Goal: Find specific page/section: Find specific page/section

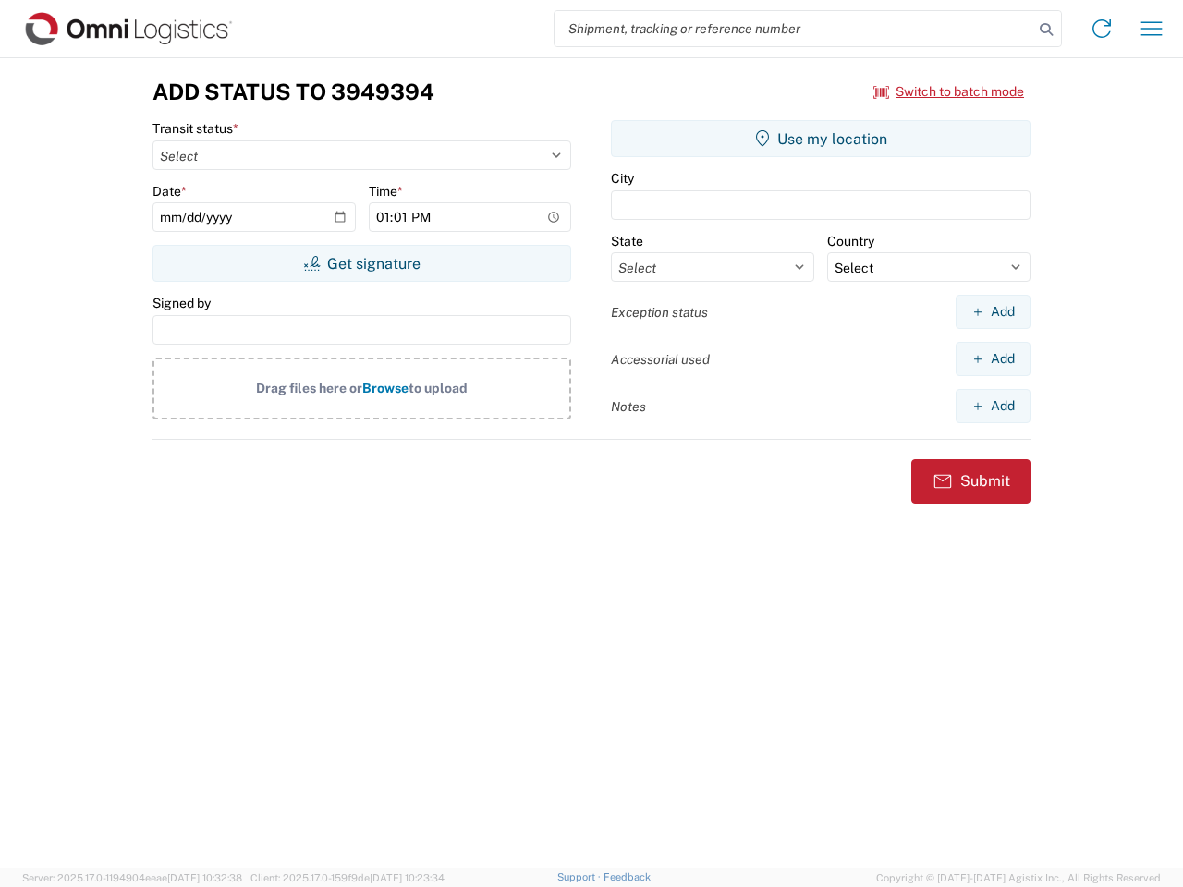
click at [794, 29] on input "search" at bounding box center [793, 28] width 479 height 35
click at [1046, 30] on icon at bounding box center [1046, 30] width 26 height 26
click at [1101, 29] on icon at bounding box center [1102, 29] width 30 height 30
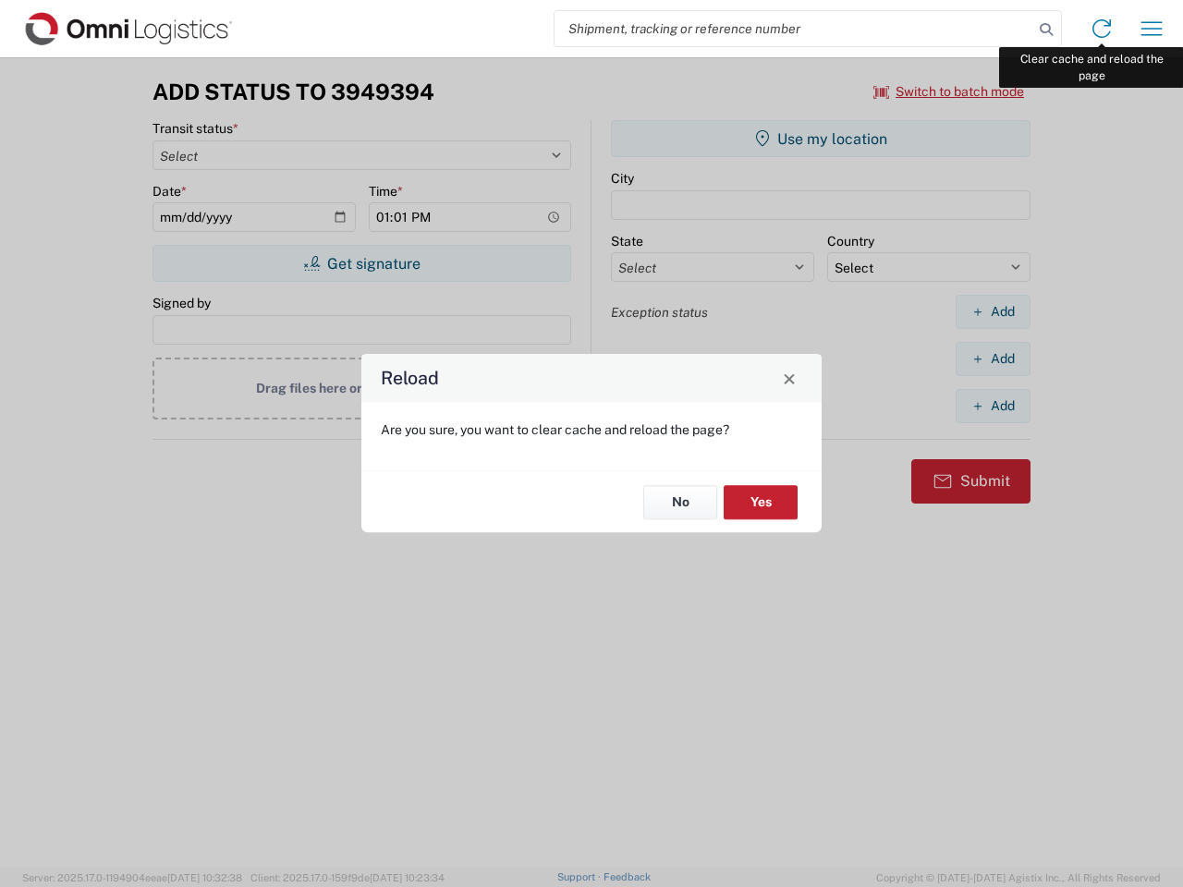
click at [1151, 29] on div "Reload Are you sure, you want to clear cache and reload the page? No Yes" at bounding box center [591, 443] width 1183 height 887
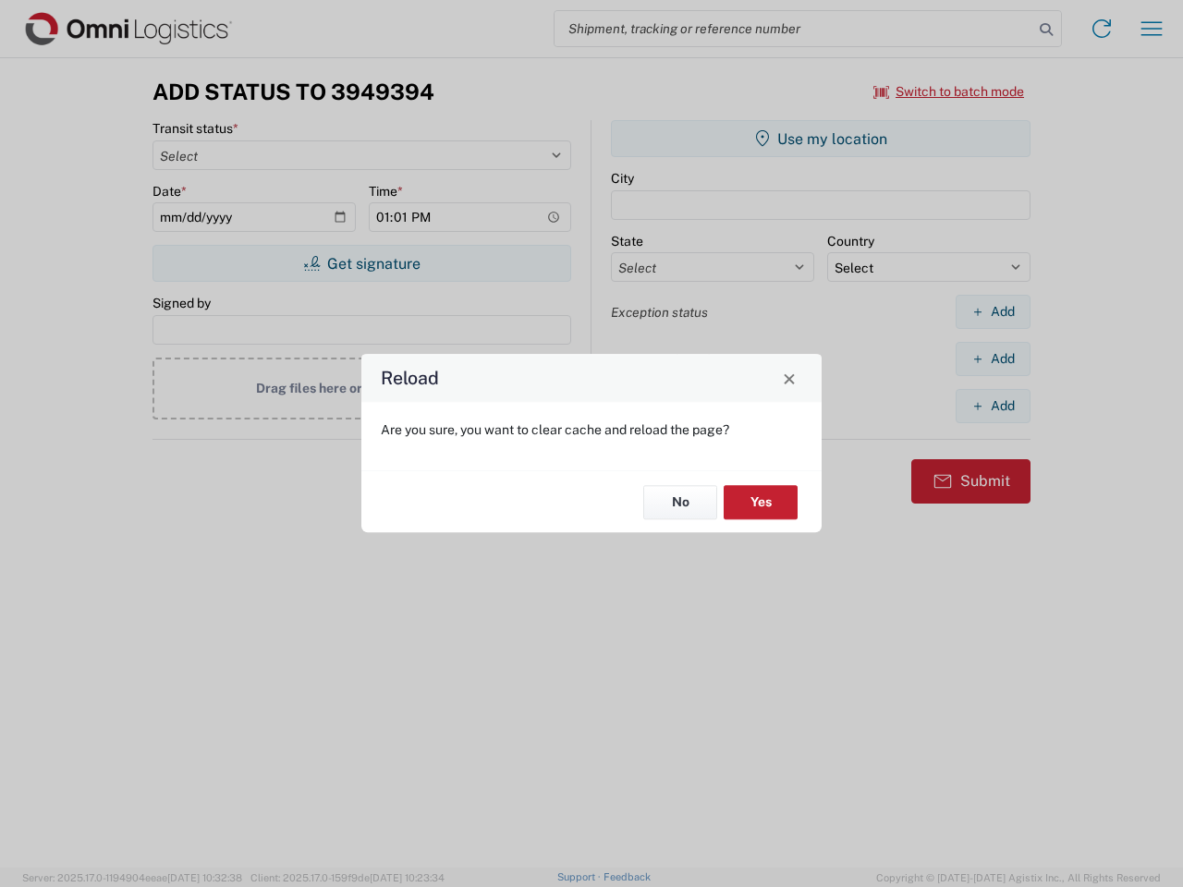
click at [949, 91] on div "Reload Are you sure, you want to clear cache and reload the page? No Yes" at bounding box center [591, 443] width 1183 height 887
click at [361, 263] on div "Reload Are you sure, you want to clear cache and reload the page? No Yes" at bounding box center [591, 443] width 1183 height 887
click at [821, 139] on div "Reload Are you sure, you want to clear cache and reload the page? No Yes" at bounding box center [591, 443] width 1183 height 887
click at [992, 311] on div "Reload Are you sure, you want to clear cache and reload the page? No Yes" at bounding box center [591, 443] width 1183 height 887
click at [992, 359] on div "Reload Are you sure, you want to clear cache and reload the page? No Yes" at bounding box center [591, 443] width 1183 height 887
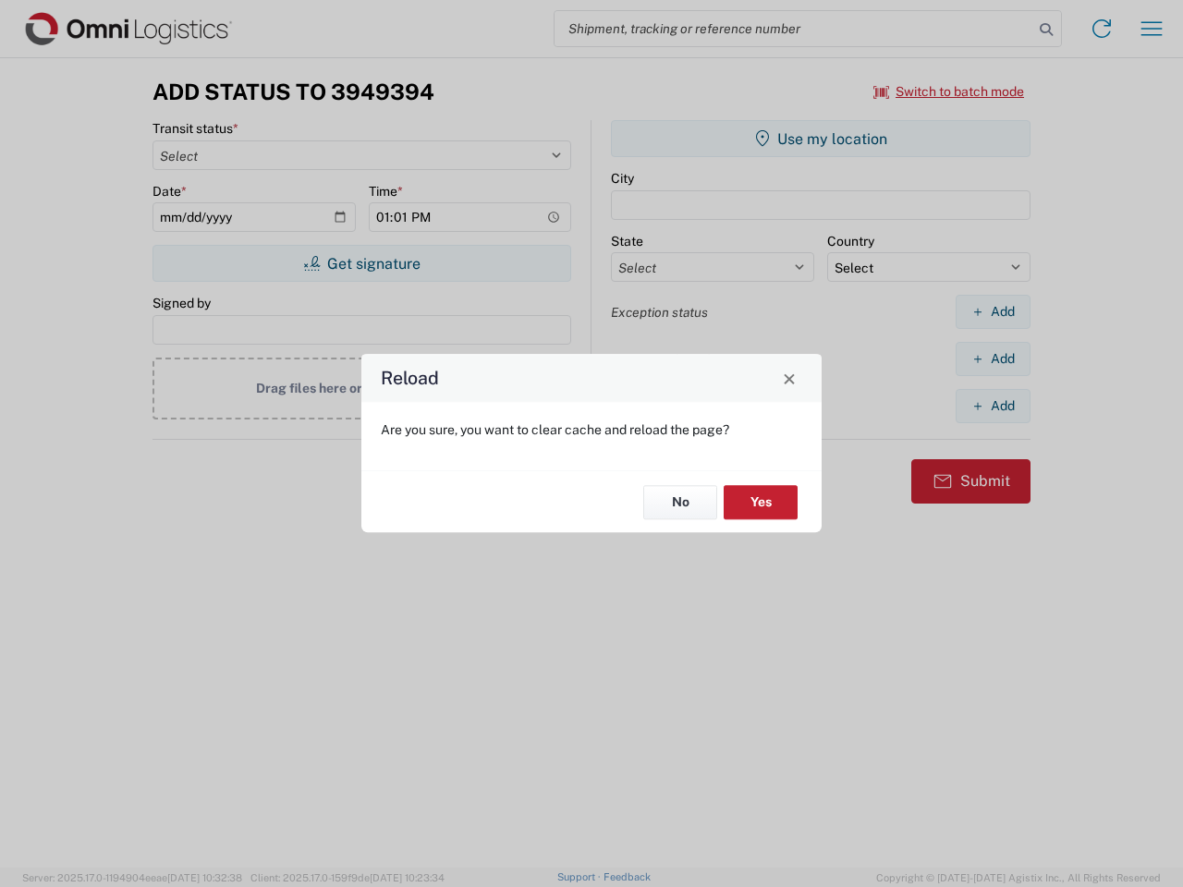
click at [992, 406] on div "Reload Are you sure, you want to clear cache and reload the page? No Yes" at bounding box center [591, 443] width 1183 height 887
